Goal: Find specific page/section: Find specific page/section

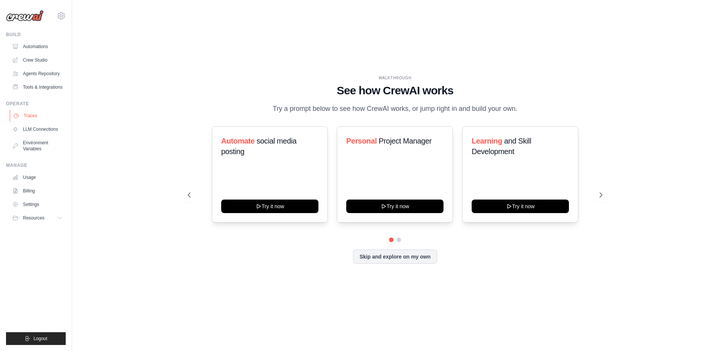
click at [30, 117] on link "Traces" at bounding box center [38, 116] width 57 height 12
